Goal: Task Accomplishment & Management: Manage account settings

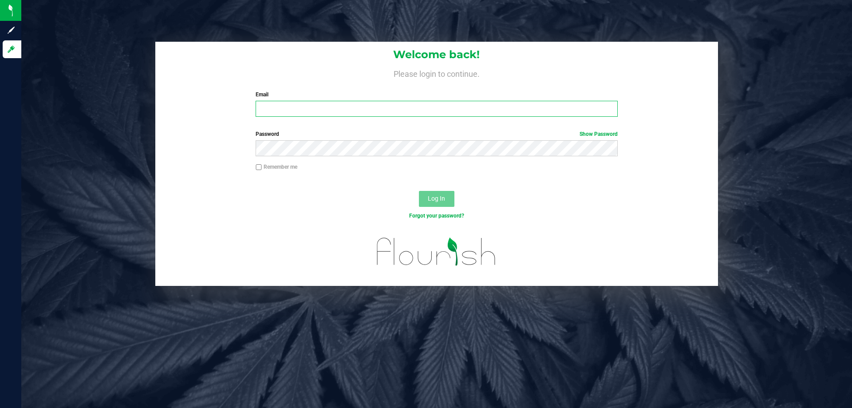
click at [335, 106] on input "Email" at bounding box center [437, 109] width 362 height 16
type input "[EMAIL_ADDRESS][DOMAIN_NAME]"
click at [419, 191] on button "Log In" at bounding box center [436, 199] width 35 height 16
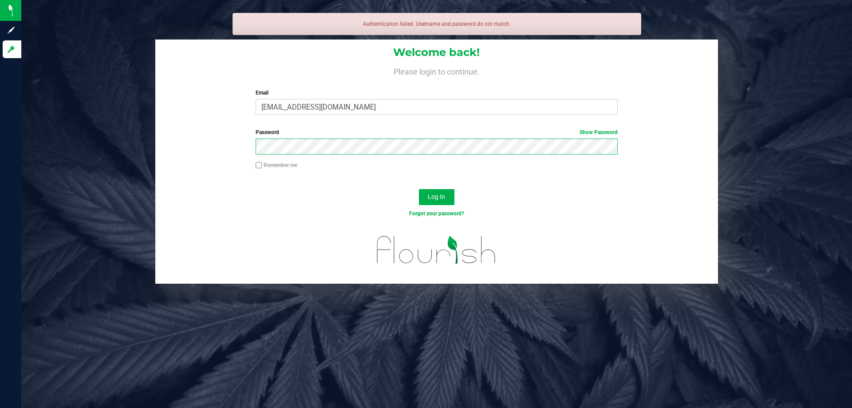
click at [419, 189] on button "Log In" at bounding box center [436, 197] width 35 height 16
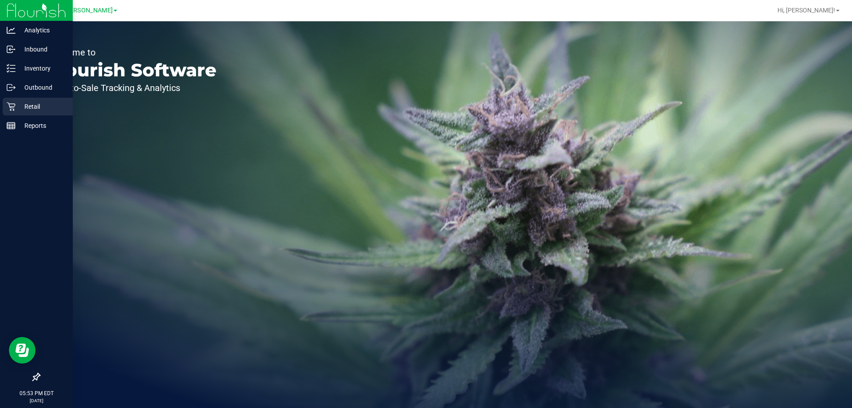
click at [50, 107] on p "Retail" at bounding box center [42, 106] width 53 height 11
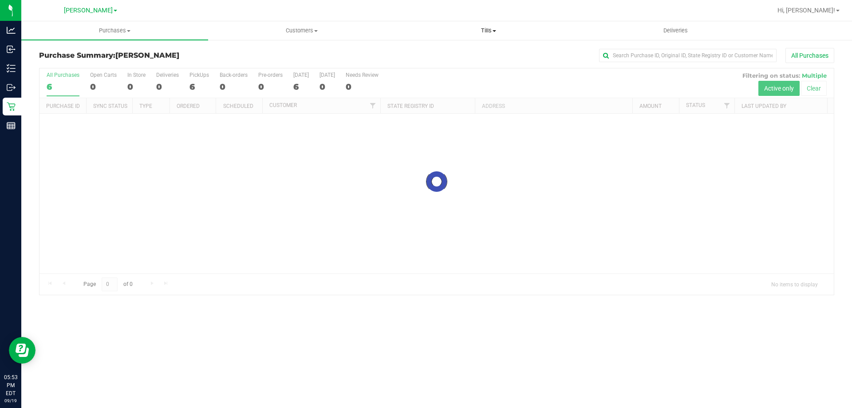
click at [482, 28] on span "Tills" at bounding box center [488, 31] width 186 height 8
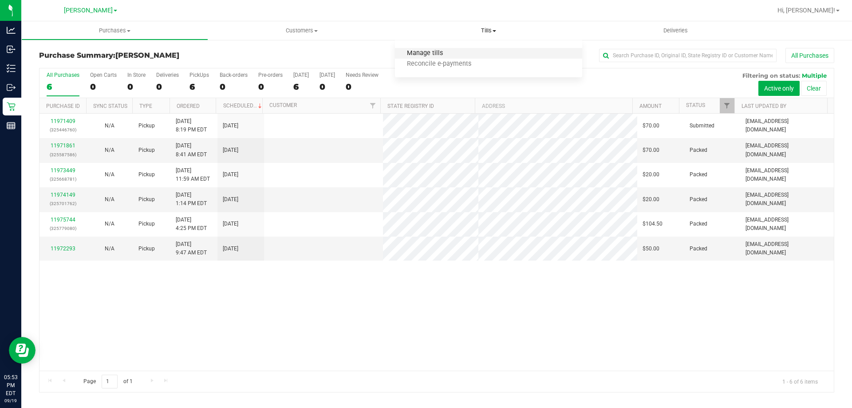
click at [450, 51] on span "Manage tills" at bounding box center [425, 54] width 60 height 8
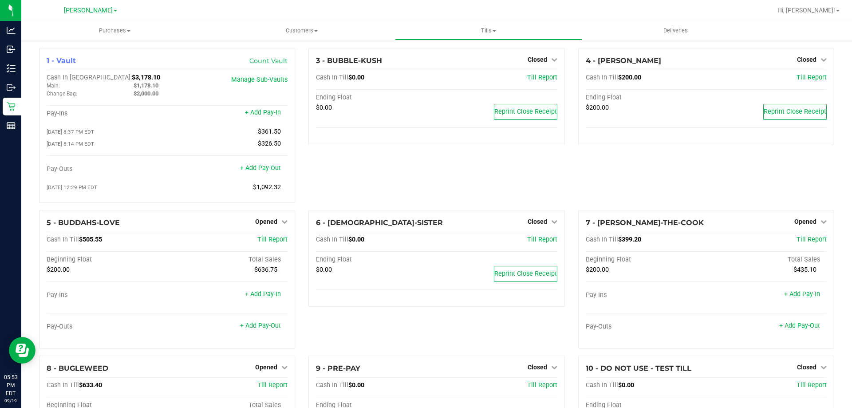
click at [348, 191] on div "3 - BUBBLE-KUSH Closed Open Till Cash In Till $0.00 Till Report Ending Float $0…" at bounding box center [436, 129] width 269 height 162
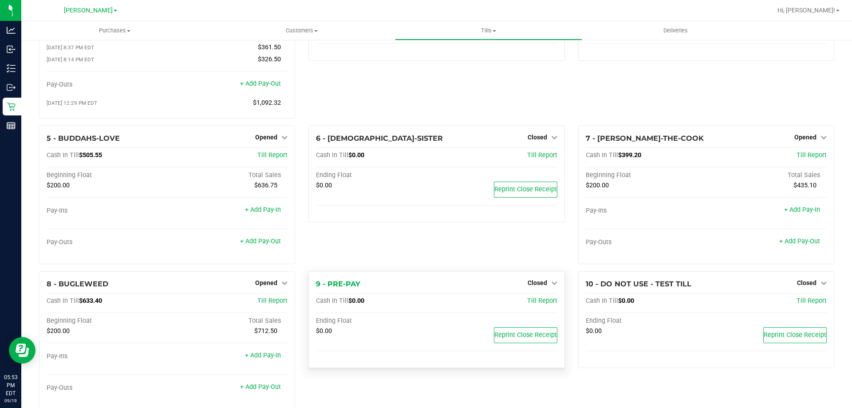
scroll to position [89, 0]
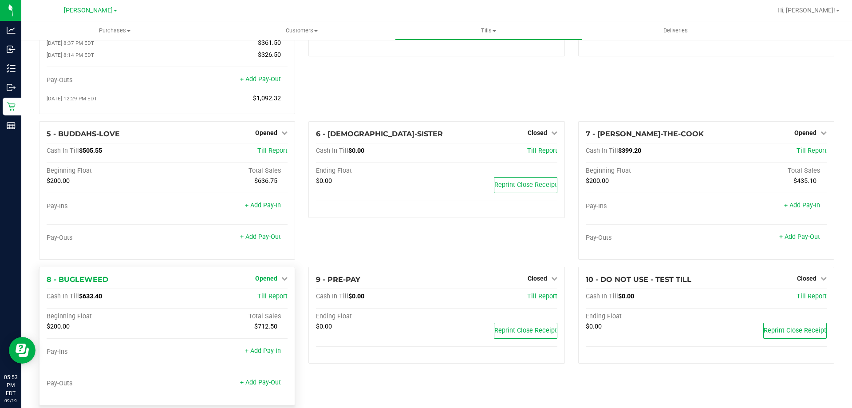
click at [264, 277] on span "Opened" at bounding box center [266, 278] width 22 height 7
click at [264, 296] on link "Close Till" at bounding box center [268, 296] width 24 height 7
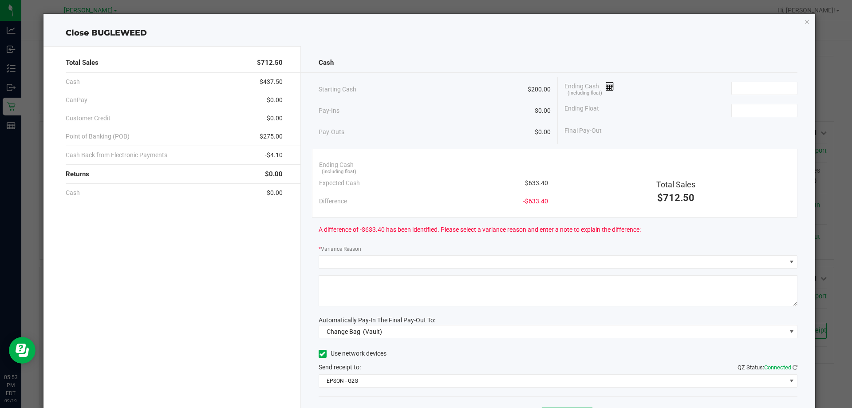
click at [541, 179] on span "$633.40" at bounding box center [536, 182] width 23 height 9
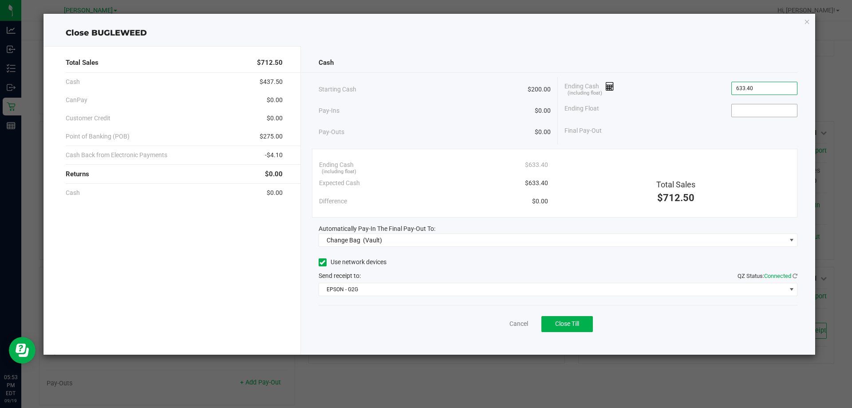
type input "$633.40"
click at [756, 112] on input at bounding box center [764, 110] width 65 height 12
type input "$200.00"
click at [572, 88] on span "Ending Cash (including float)" at bounding box center [589, 88] width 50 height 13
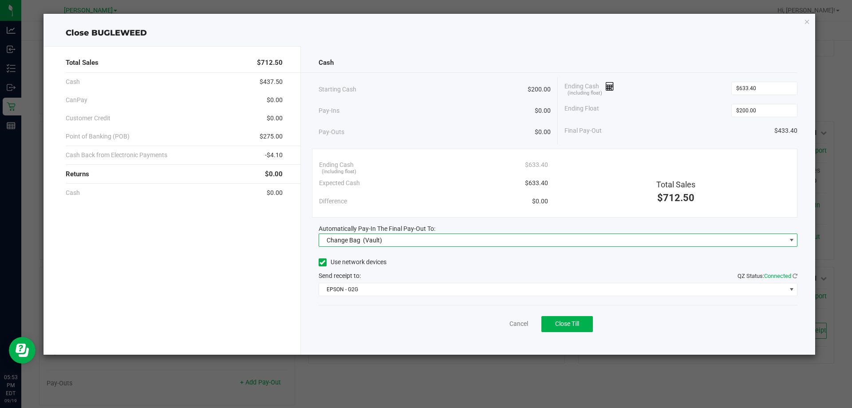
click at [386, 243] on span "Change Bag (Vault)" at bounding box center [552, 240] width 467 height 12
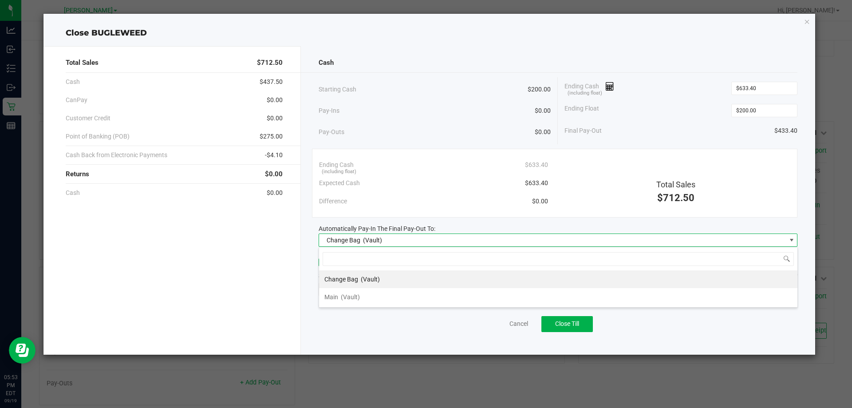
scroll to position [13, 479]
click at [386, 243] on span "Change Bag (Vault)" at bounding box center [552, 240] width 467 height 12
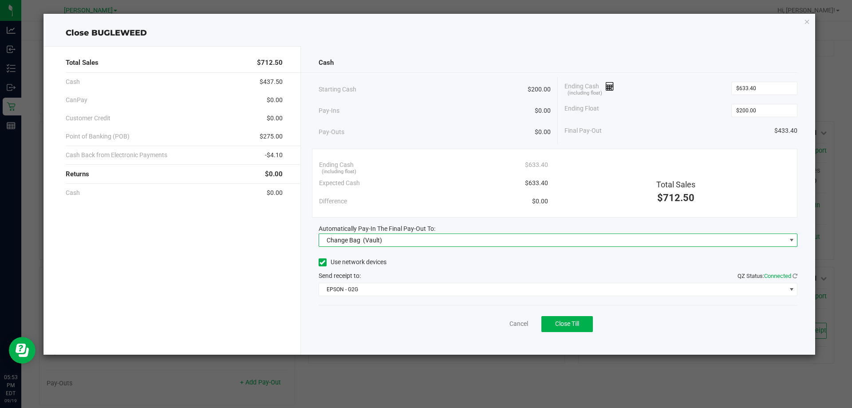
drag, startPoint x: 391, startPoint y: 235, endPoint x: 392, endPoint y: 246, distance: 11.1
click at [391, 234] on span "Change Bag (Vault)" at bounding box center [552, 240] width 467 height 12
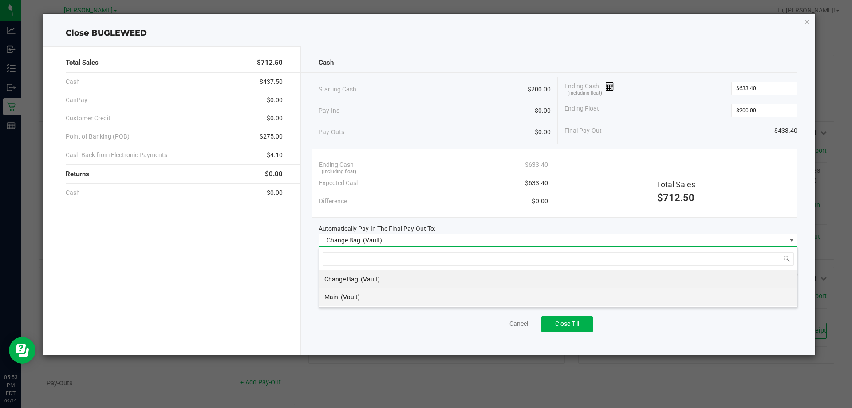
click at [365, 298] on li "Main (Vault)" at bounding box center [558, 297] width 478 height 18
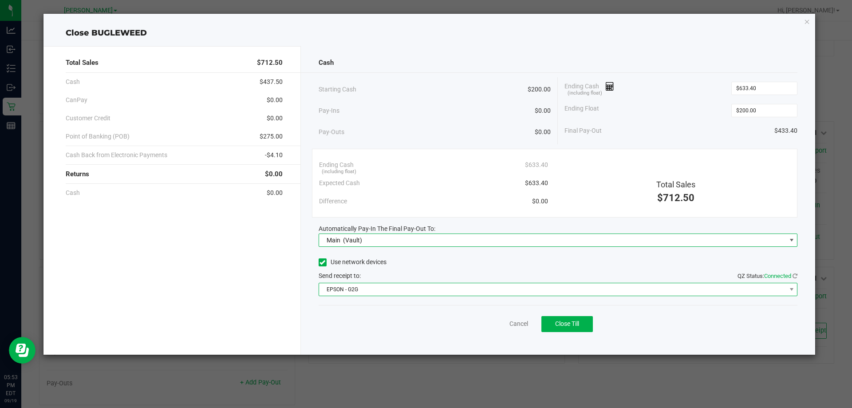
click at [364, 290] on span "EPSON - G2G" at bounding box center [552, 289] width 467 height 12
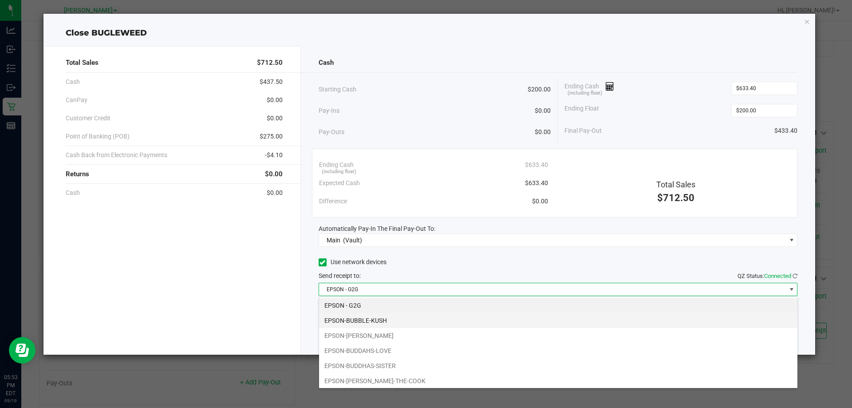
click at [357, 319] on li "EPSON-BUBBLE-KUSH" at bounding box center [558, 320] width 478 height 15
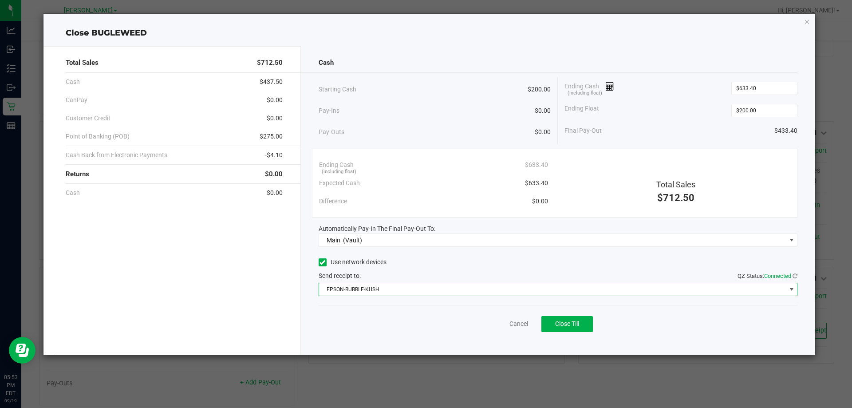
click at [357, 319] on div "Cancel Close Till" at bounding box center [558, 322] width 479 height 34
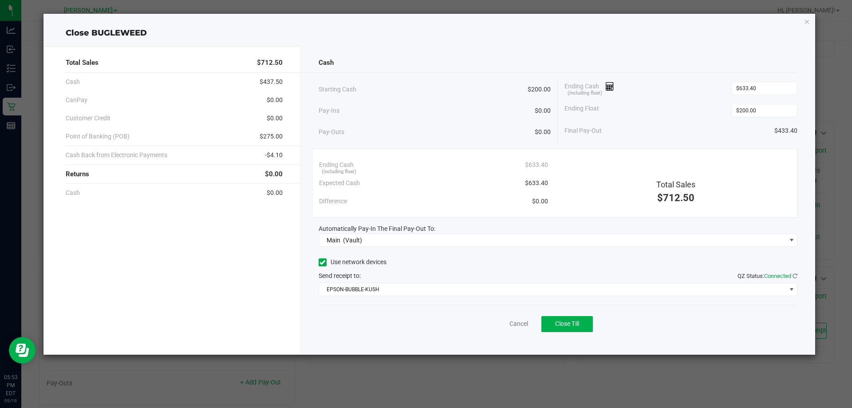
click at [691, 318] on div "Cancel Close Till" at bounding box center [558, 322] width 479 height 34
click at [562, 318] on button "Close Till" at bounding box center [566, 324] width 51 height 16
click at [507, 323] on link "Dismiss" at bounding box center [499, 323] width 21 height 9
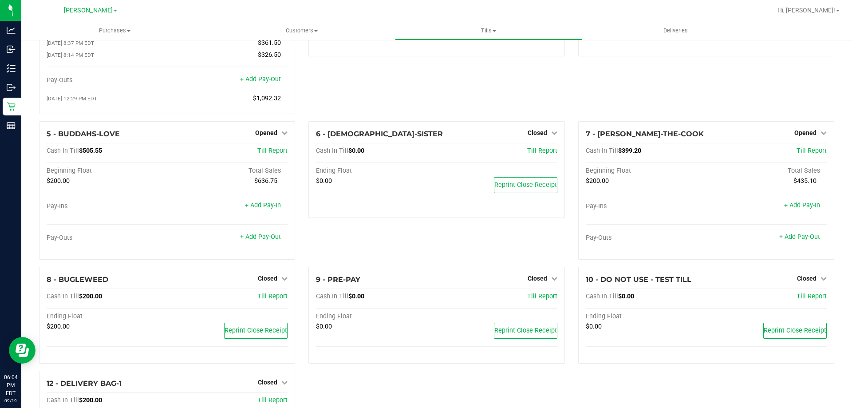
click at [414, 229] on div "6 - BUDDHAS-SISTER Closed Open Till Cash In Till $0.00 Till Report Ending Float…" at bounding box center [436, 194] width 269 height 146
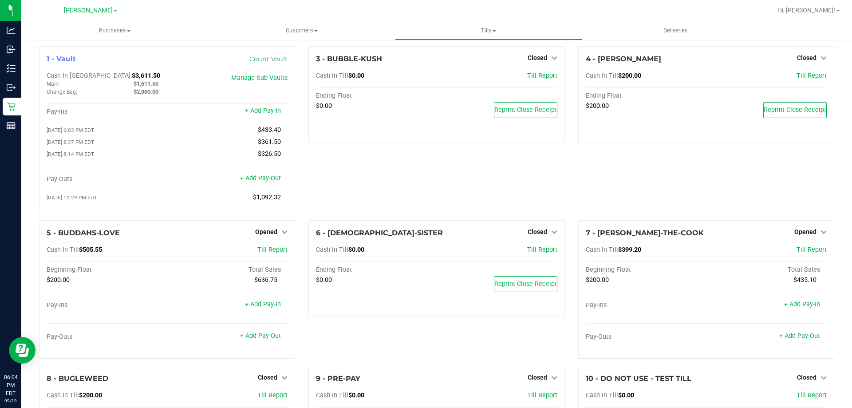
scroll to position [0, 0]
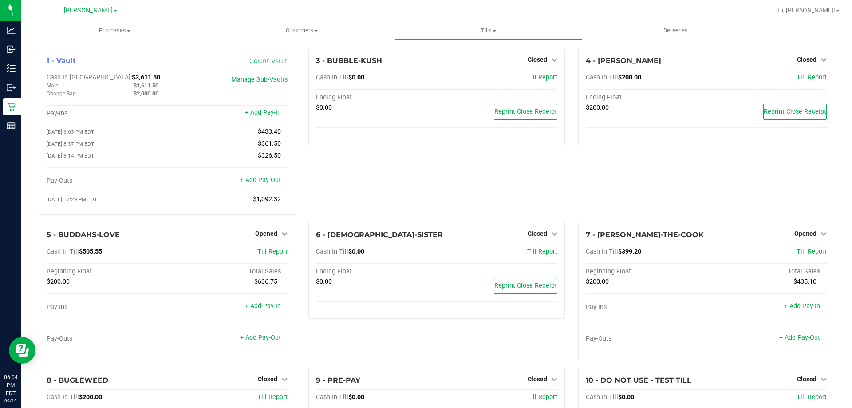
click at [392, 191] on div "3 - BUBBLE-KUSH Closed Open Till Cash In Till $0.00 Till Report Ending Float $0…" at bounding box center [436, 135] width 269 height 174
